Goal: Understand process/instructions

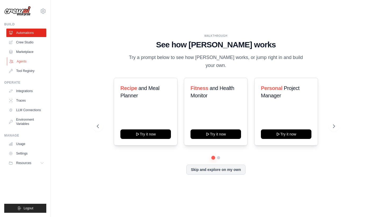
click at [22, 60] on link "Agents" at bounding box center [27, 61] width 40 height 8
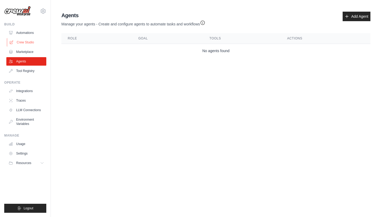
click at [23, 41] on link "Crew Studio" at bounding box center [27, 42] width 40 height 8
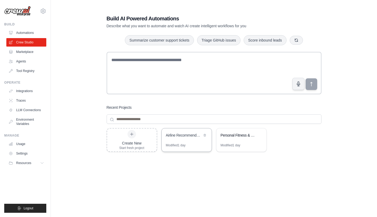
click at [183, 135] on div "Airline Recommendation System" at bounding box center [184, 135] width 36 height 5
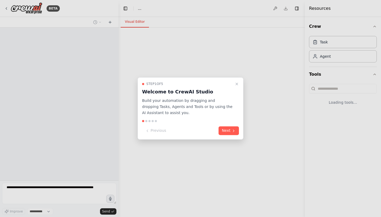
select select "****"
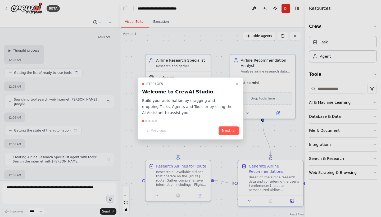
scroll to position [353, 0]
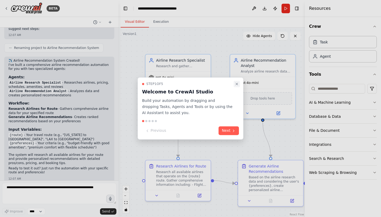
click at [235, 84] on icon "Close walkthrough" at bounding box center [237, 84] width 4 height 4
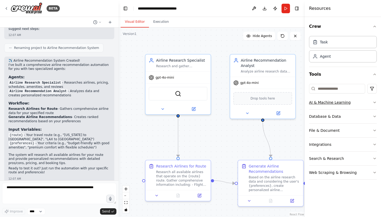
click at [372, 104] on icon "button" at bounding box center [374, 102] width 4 height 4
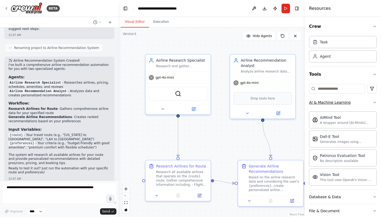
scroll to position [0, 0]
click at [372, 104] on icon "button" at bounding box center [374, 102] width 4 height 4
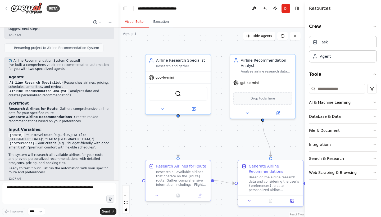
click at [374, 117] on icon "button" at bounding box center [374, 116] width 4 height 4
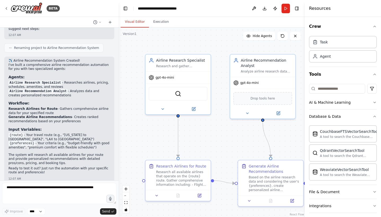
scroll to position [33, 0]
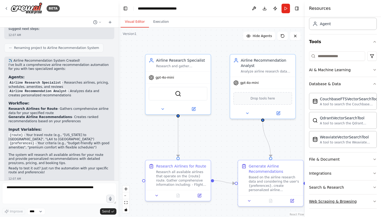
click at [368, 200] on button "Web Scraping & Browsing" at bounding box center [343, 201] width 68 height 14
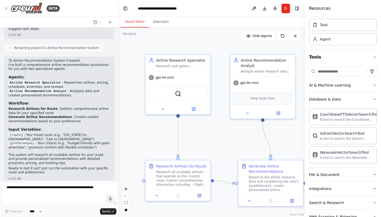
scroll to position [0, 0]
